Goal: Information Seeking & Learning: Find specific fact

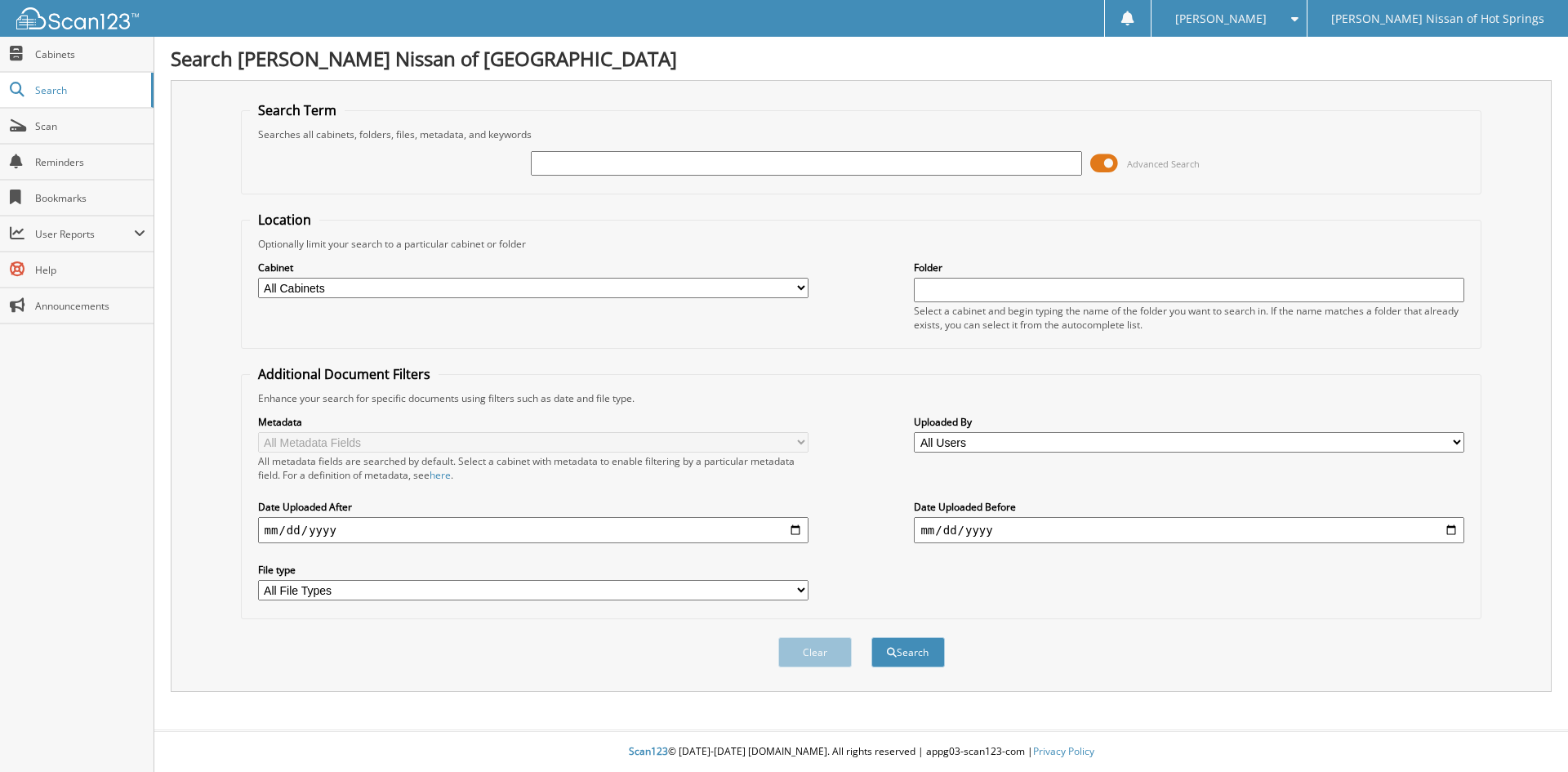
click at [1103, 162] on span at bounding box center [1105, 163] width 27 height 25
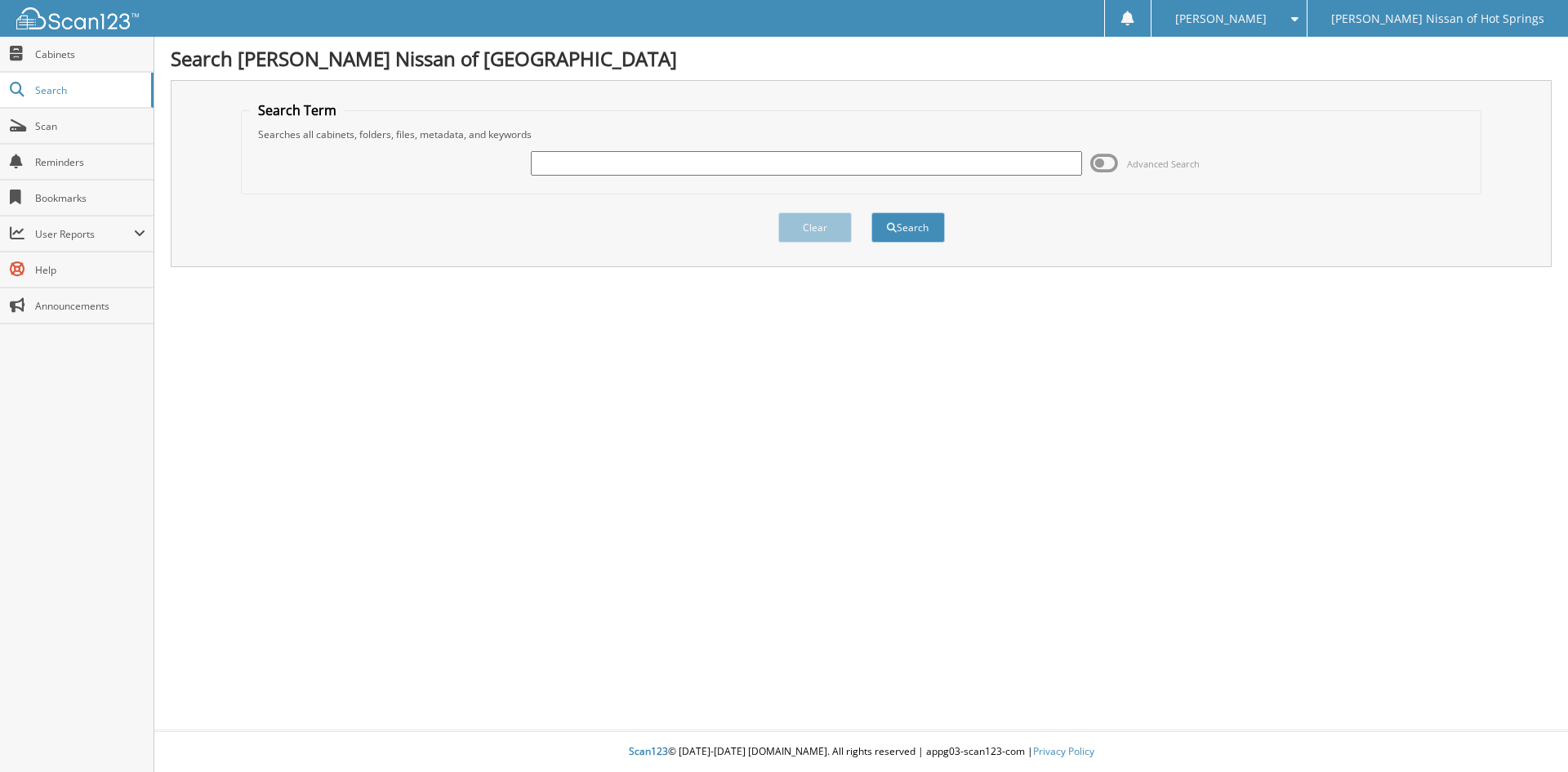
click at [800, 150] on div at bounding box center [806, 163] width 550 height 27
type input "c"
type input "[PERSON_NAME]"
click at [925, 229] on button "Search" at bounding box center [909, 227] width 74 height 30
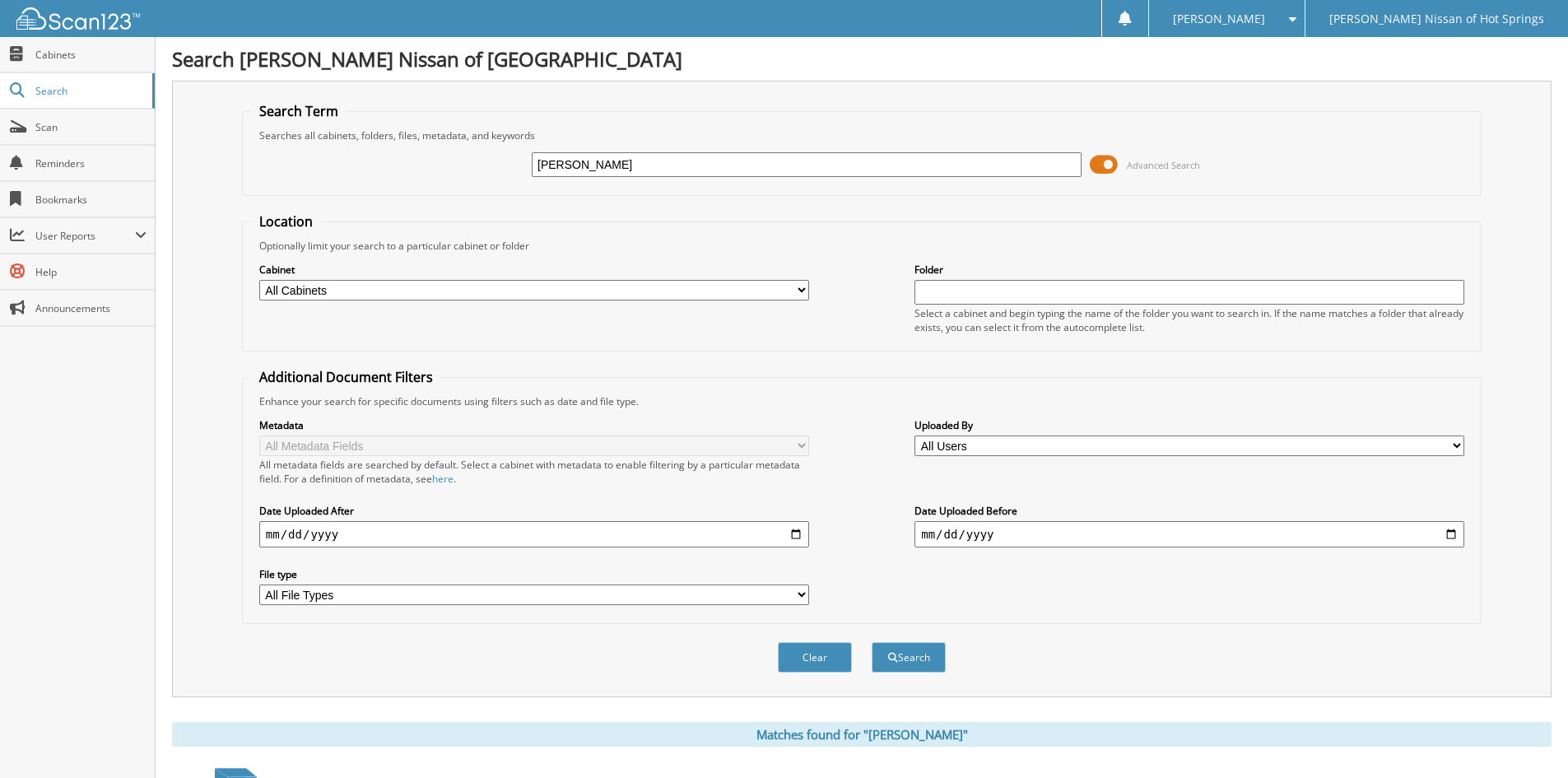
click at [1108, 159] on span at bounding box center [1104, 164] width 28 height 25
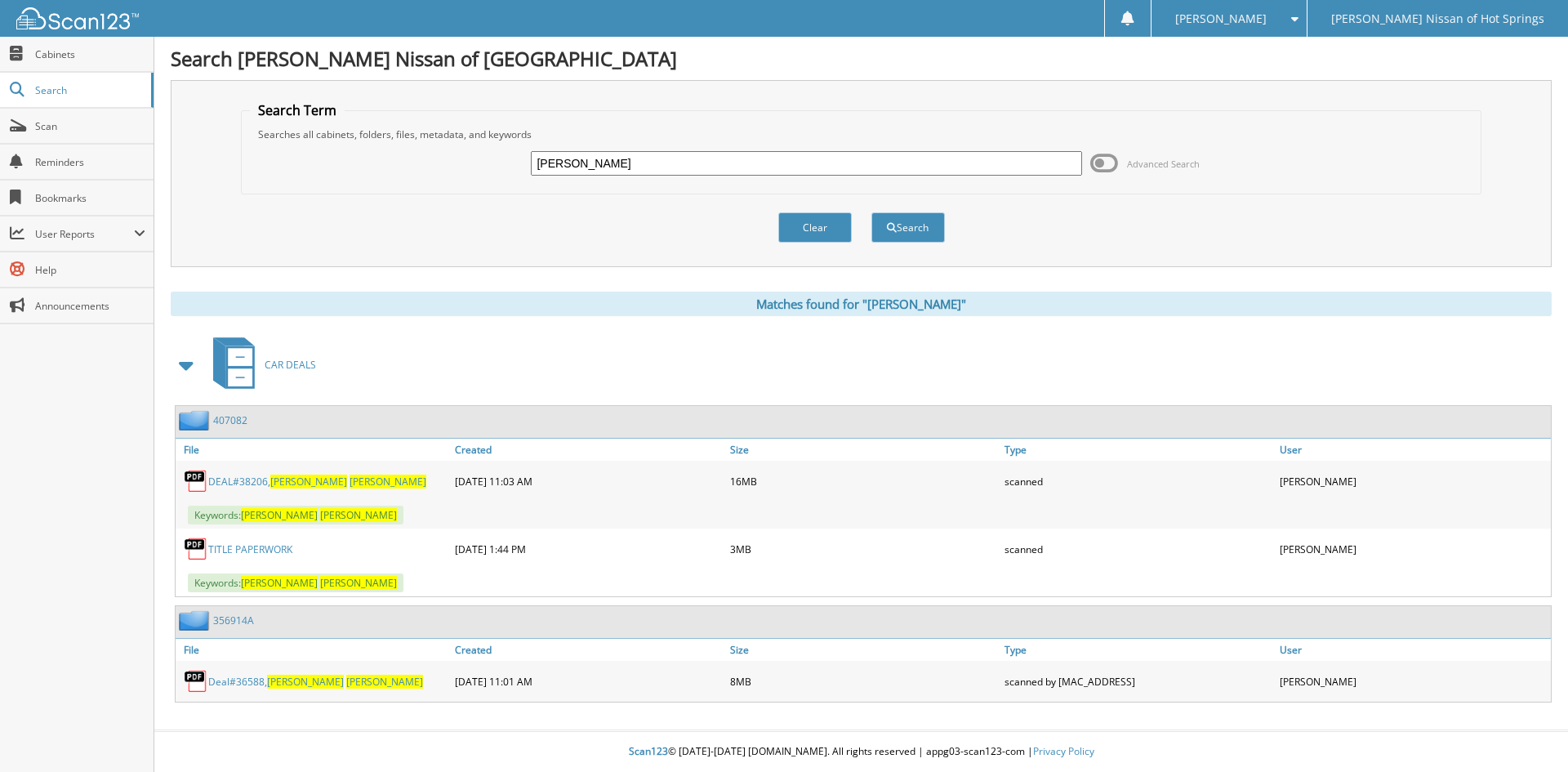
click at [349, 479] on span "[PERSON_NAME]" at bounding box center [387, 482] width 76 height 14
click at [255, 678] on link "Deal#36588, [PERSON_NAME]" at bounding box center [316, 682] width 215 height 14
